Goal: Transaction & Acquisition: Book appointment/travel/reservation

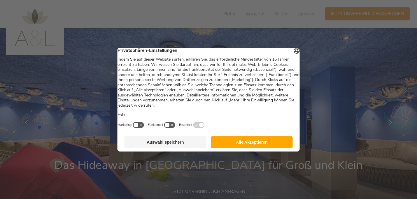
click at [164, 147] on button "Auswahl speichern" at bounding box center [166, 142] width 82 height 12
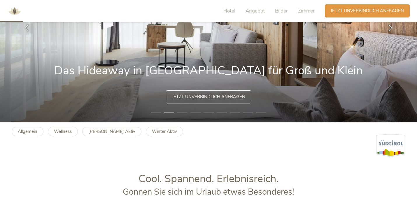
scroll to position [97, 0]
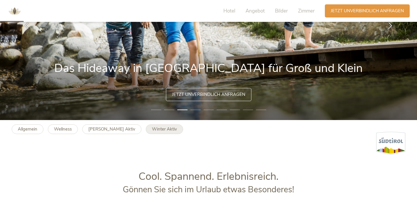
click at [152, 129] on b "Winter Aktiv" at bounding box center [164, 129] width 25 height 6
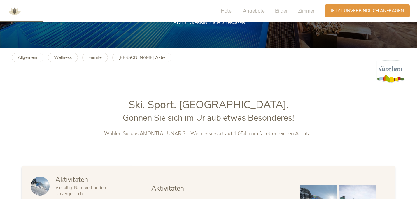
scroll to position [169, 0]
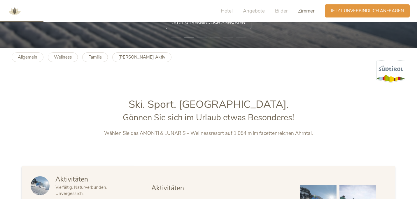
click at [306, 13] on span "Zimmer" at bounding box center [306, 11] width 17 height 7
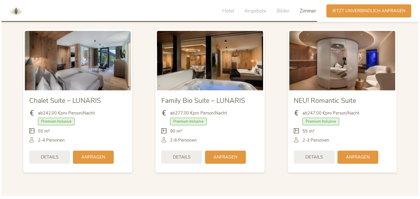
scroll to position [1229, 0]
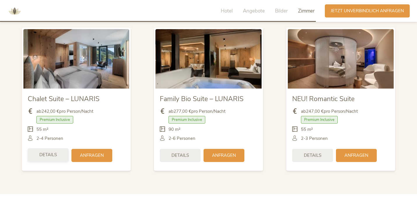
click at [52, 158] on div "Details" at bounding box center [48, 154] width 41 height 13
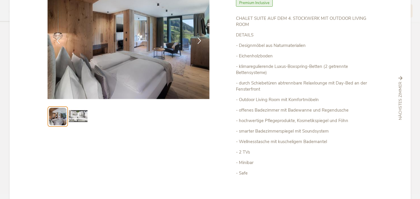
scroll to position [42, 0]
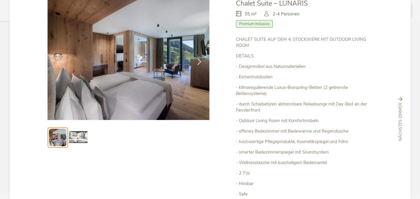
click at [80, 137] on img at bounding box center [78, 137] width 19 height 19
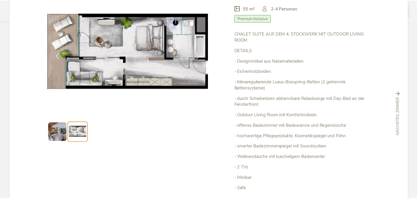
scroll to position [0, 0]
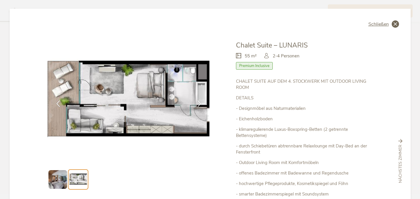
click at [379, 24] on span "Schließen" at bounding box center [378, 24] width 20 height 5
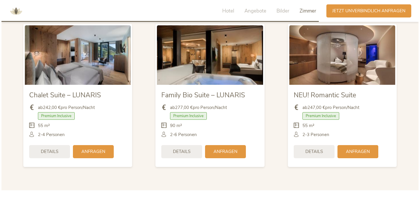
scroll to position [1235, 0]
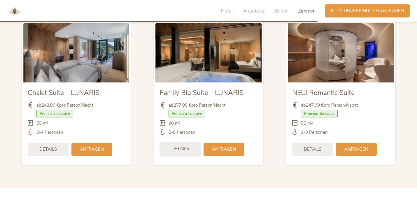
click at [180, 149] on span "Details" at bounding box center [179, 149] width 17 height 6
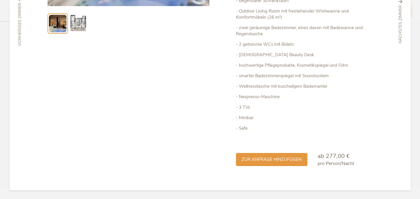
scroll to position [0, 0]
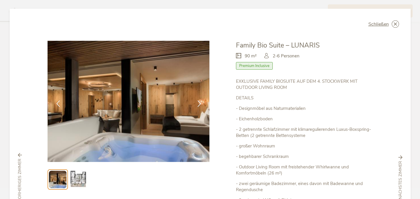
click at [76, 183] on img at bounding box center [78, 179] width 19 height 19
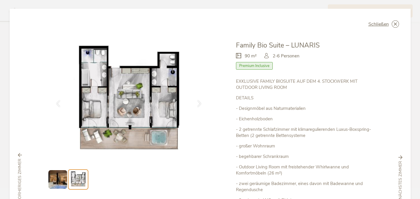
click at [38, 94] on div "Schließen Family Bio Suite – LUNARIS 90 m² Premium Inclusive" at bounding box center [210, 178] width 401 height 338
